Goal: Find specific page/section: Find specific page/section

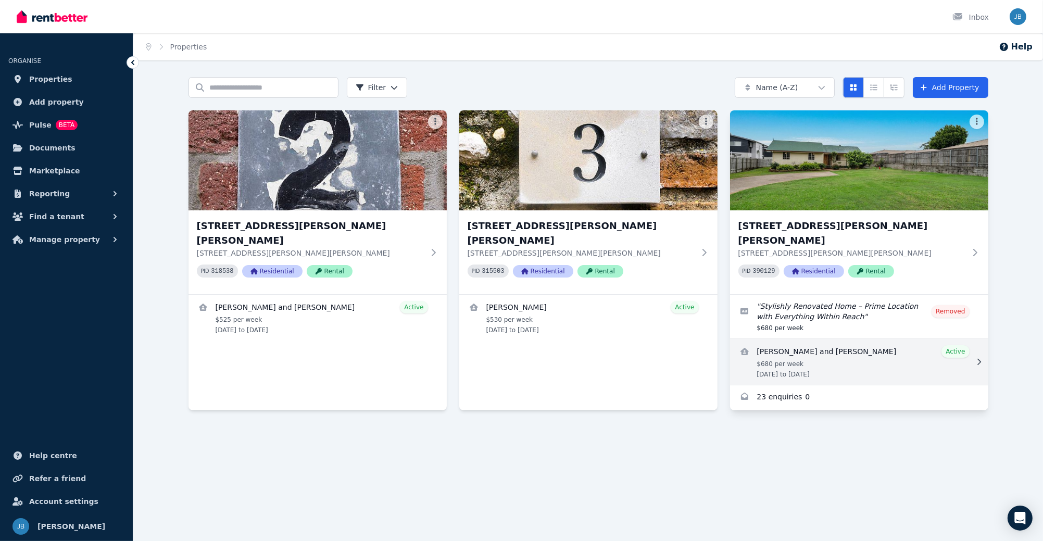
click at [831, 348] on link "View details for Ella Ryan and Jesse Peters" at bounding box center [859, 362] width 258 height 46
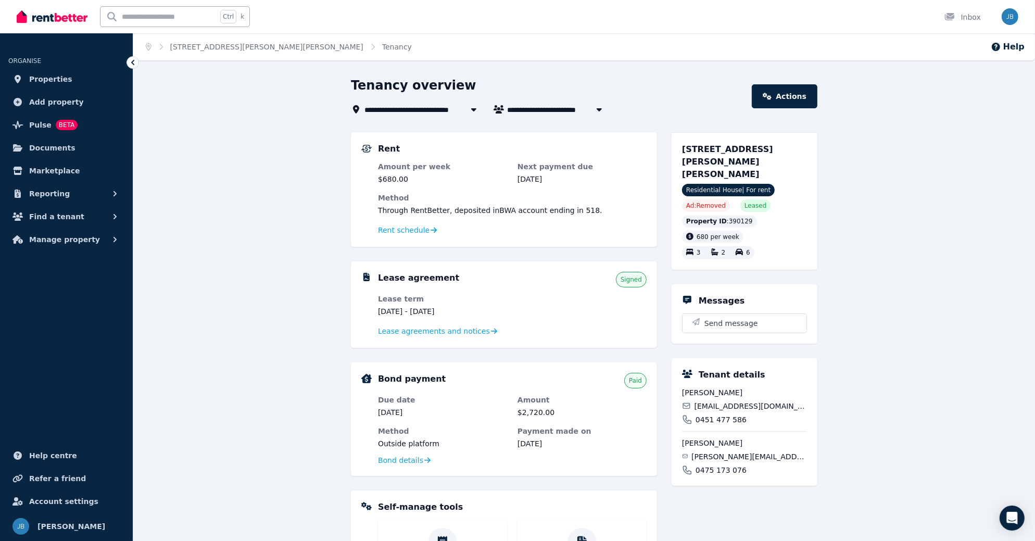
drag, startPoint x: 377, startPoint y: 312, endPoint x: 467, endPoint y: 312, distance: 90.1
click at [467, 312] on div "Lease agreement Signed Lease term 6 June 2025 - 5 June 2026 Lease agreements an…" at bounding box center [503, 305] width 285 height 66
copy dd "6 June 2025 - 5 June 2026"
click at [48, 127] on span "Pulse BETA" at bounding box center [53, 125] width 48 height 12
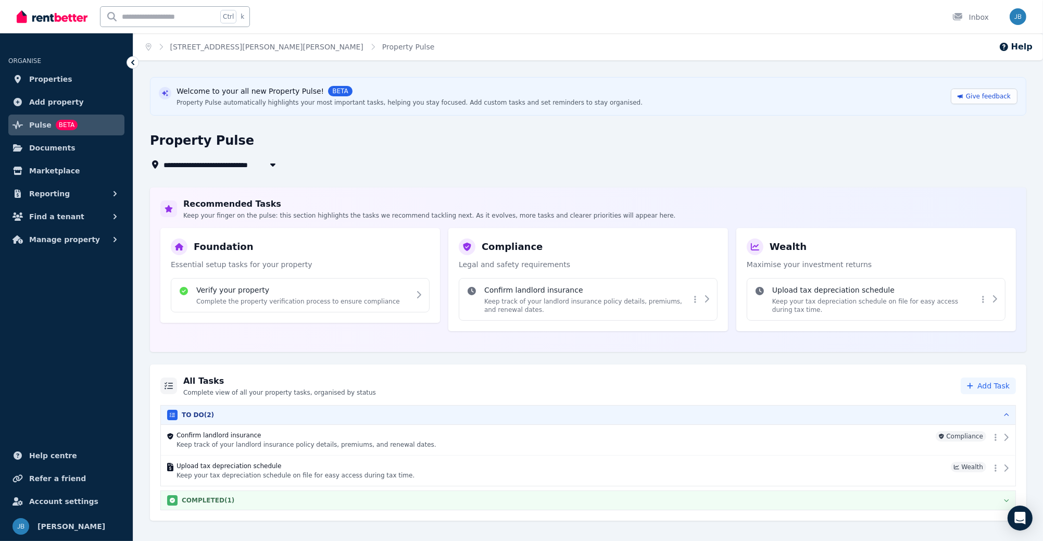
click at [505, 496] on div "COMPLETED ( 1 )" at bounding box center [588, 500] width 842 height 10
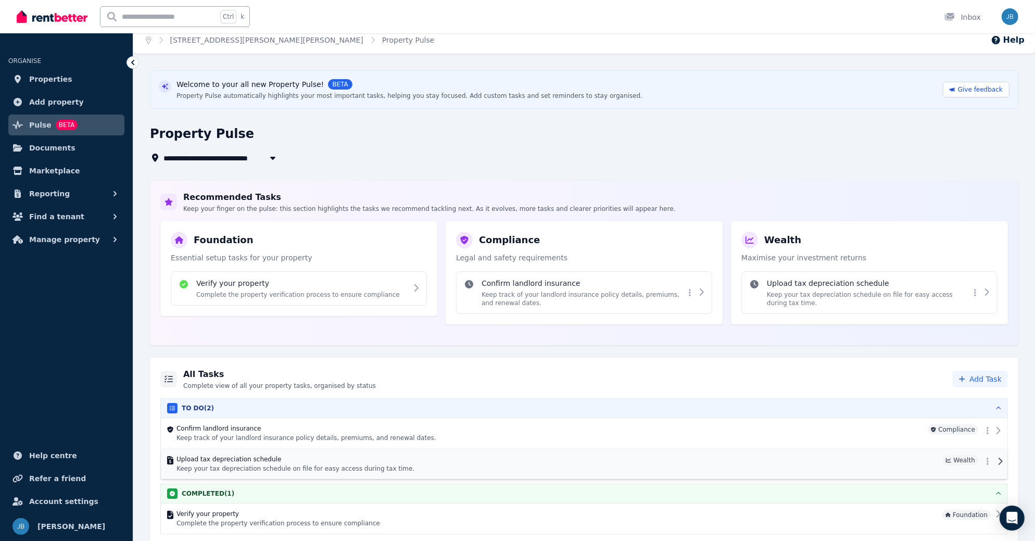
scroll to position [7, 0]
click at [62, 78] on span "Properties" at bounding box center [50, 79] width 43 height 12
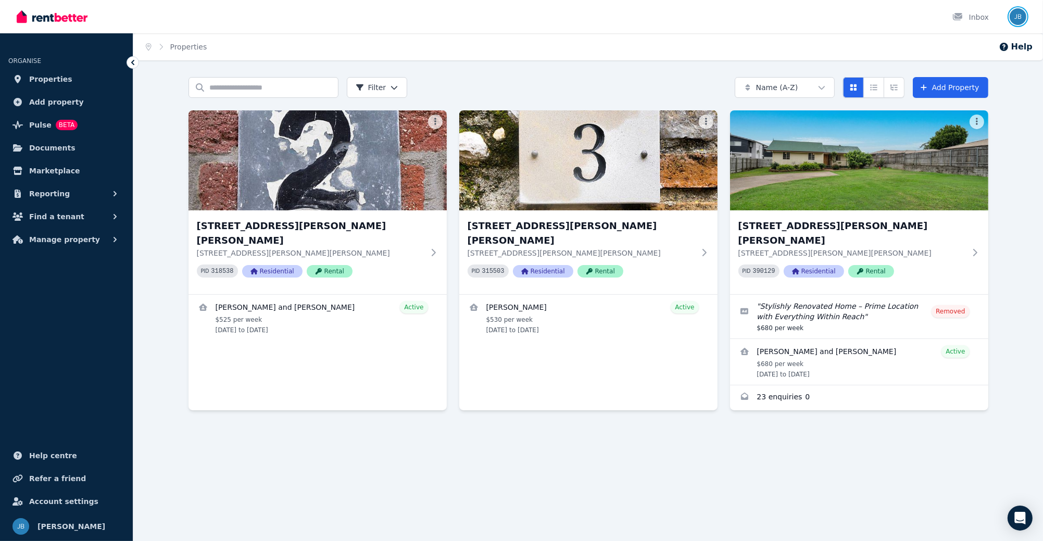
click at [1019, 17] on img "button" at bounding box center [1017, 16] width 17 height 17
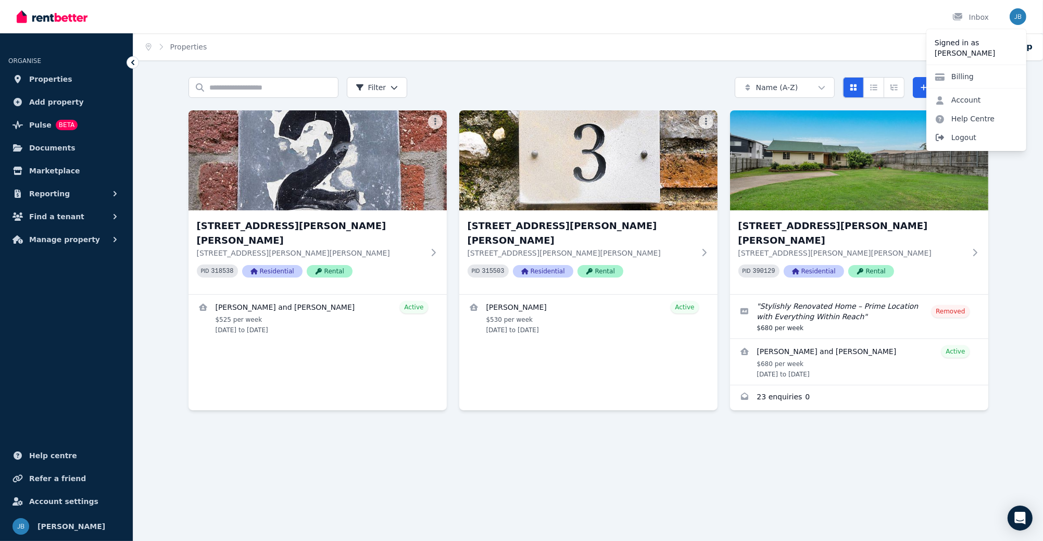
click at [967, 138] on span "Logout" at bounding box center [976, 137] width 100 height 19
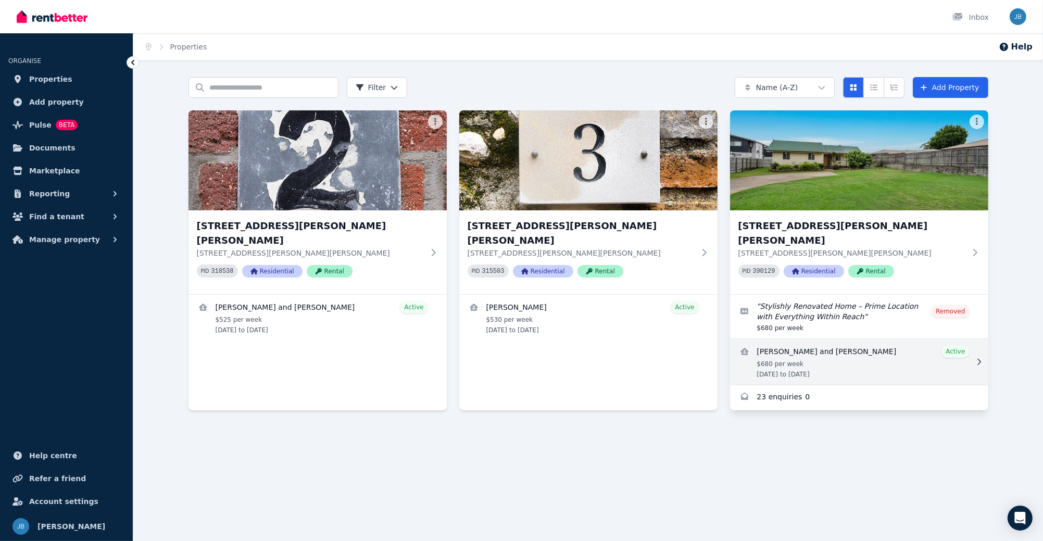
click at [855, 348] on link "View details for Ella Ryan and Jesse Peters" at bounding box center [859, 362] width 258 height 46
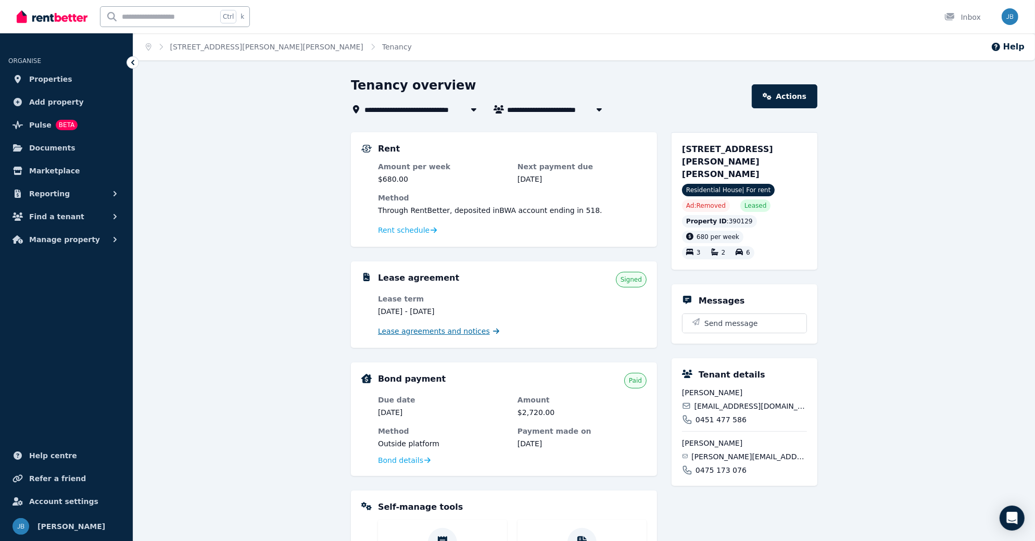
click at [456, 334] on span "Lease agreements and notices" at bounding box center [434, 331] width 112 height 10
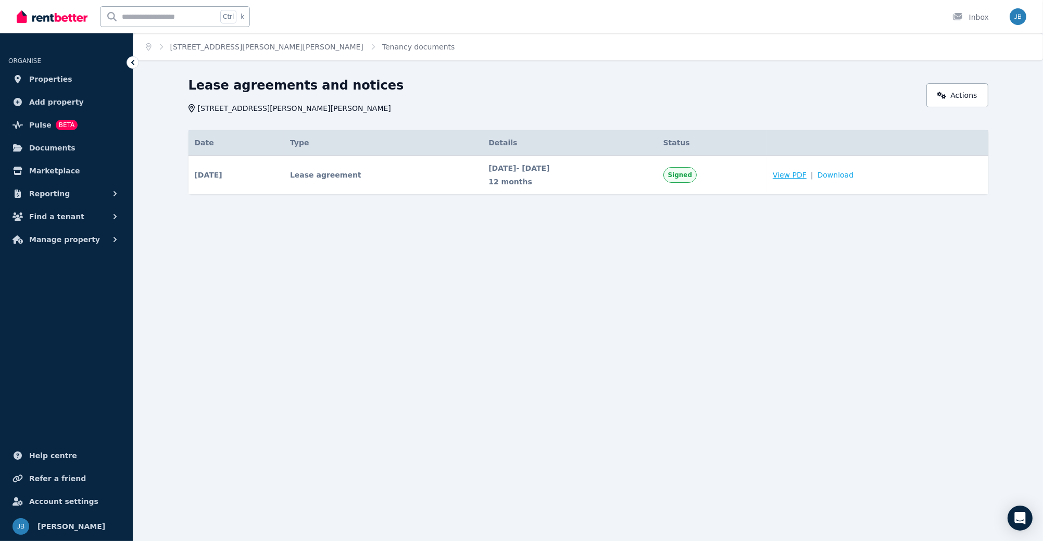
click at [806, 178] on span "View PDF" at bounding box center [790, 175] width 34 height 10
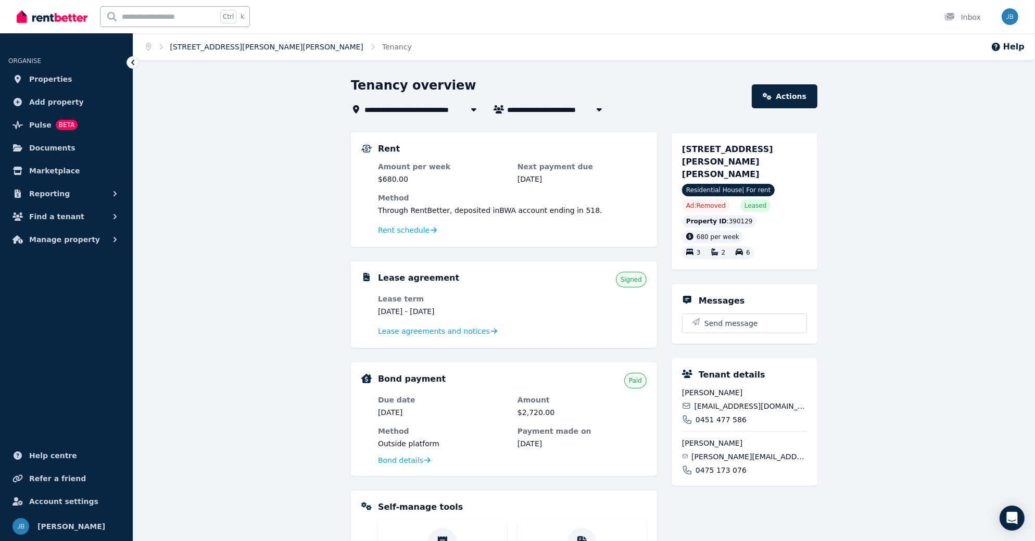
click at [203, 43] on link "102 Finucane Rd, Alexandra Hills" at bounding box center [266, 47] width 193 height 8
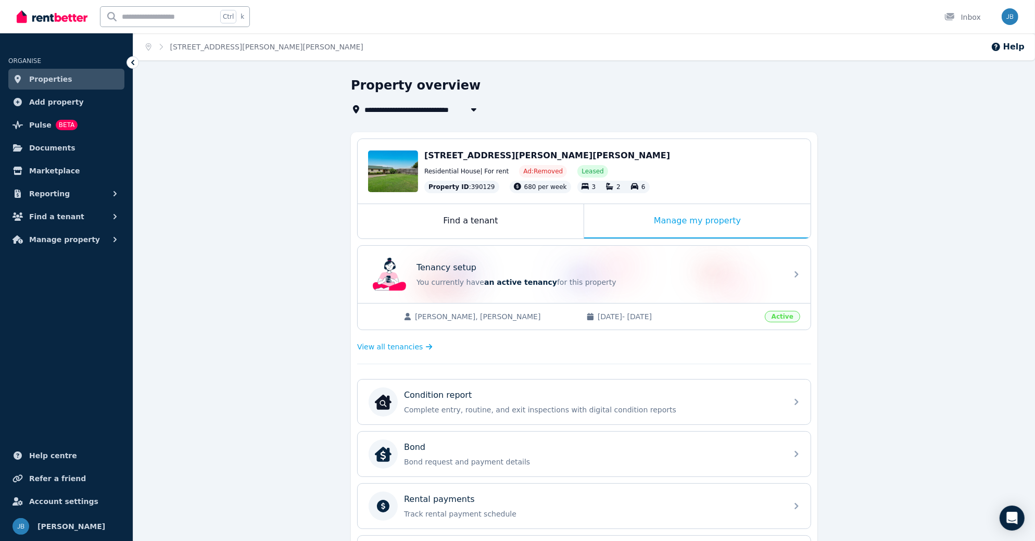
click at [45, 73] on span "Properties" at bounding box center [50, 79] width 43 height 12
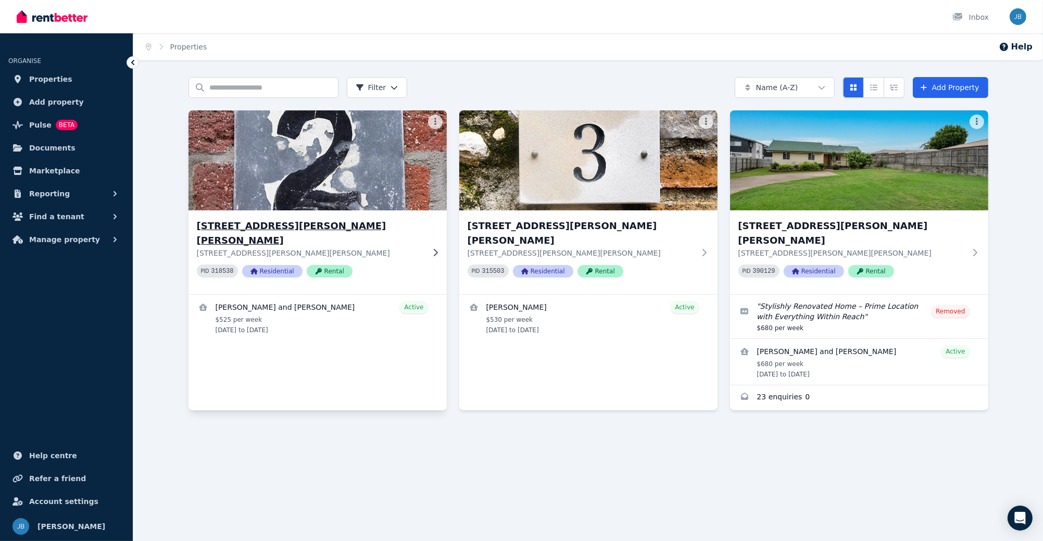
click at [299, 228] on h3 "2/218 Finucane Road, Alexandra Hills" at bounding box center [310, 233] width 227 height 29
